Goal: Task Accomplishment & Management: Complete application form

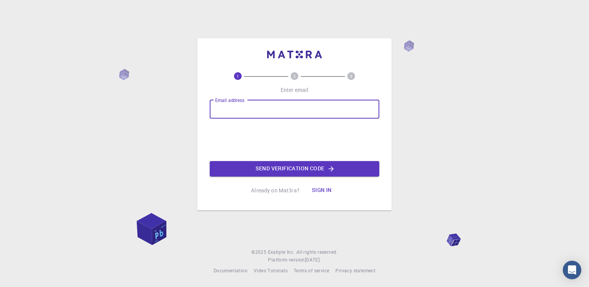
click at [252, 105] on input "Email address" at bounding box center [295, 109] width 170 height 19
type input "[EMAIL_ADDRESS][DOMAIN_NAME]"
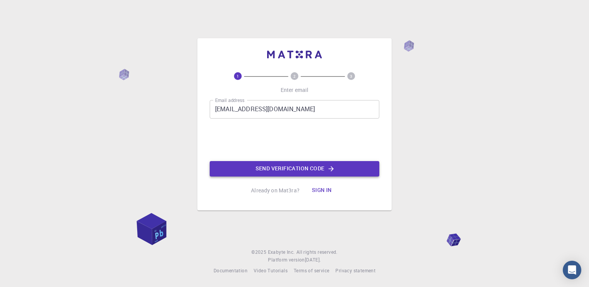
click at [279, 169] on button "Send verification code" at bounding box center [295, 168] width 170 height 15
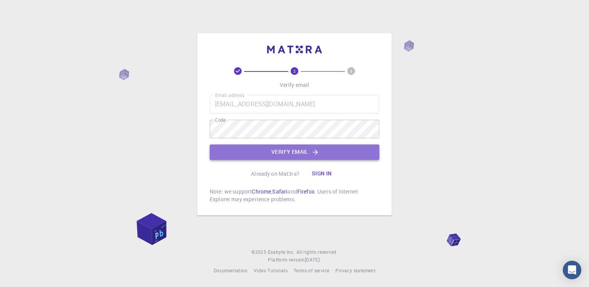
click at [279, 150] on button "Verify email" at bounding box center [295, 151] width 170 height 15
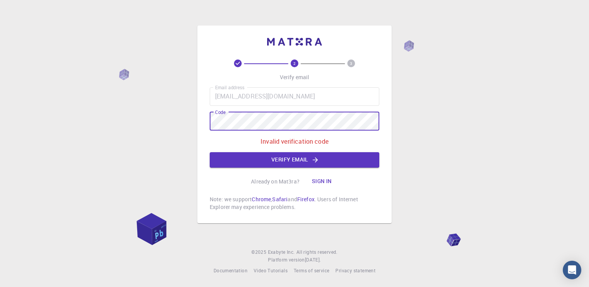
click at [171, 128] on div "2 3 Verify email Email address [EMAIL_ADDRESS][DOMAIN_NAME] Email address Code …" at bounding box center [294, 143] width 589 height 287
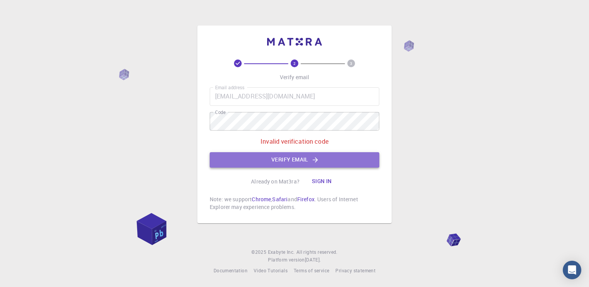
click at [282, 160] on button "Verify email" at bounding box center [295, 159] width 170 height 15
click at [282, 157] on button "Verify email" at bounding box center [295, 159] width 170 height 15
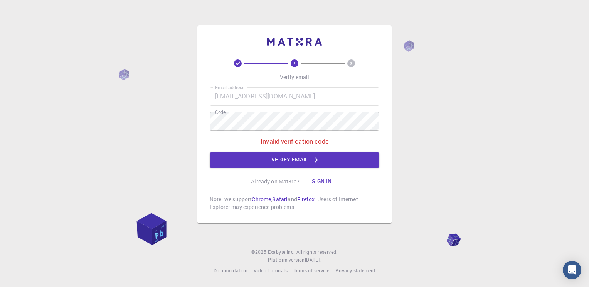
click at [241, 65] on icon at bounding box center [238, 63] width 8 height 8
